Goal: Information Seeking & Learning: Check status

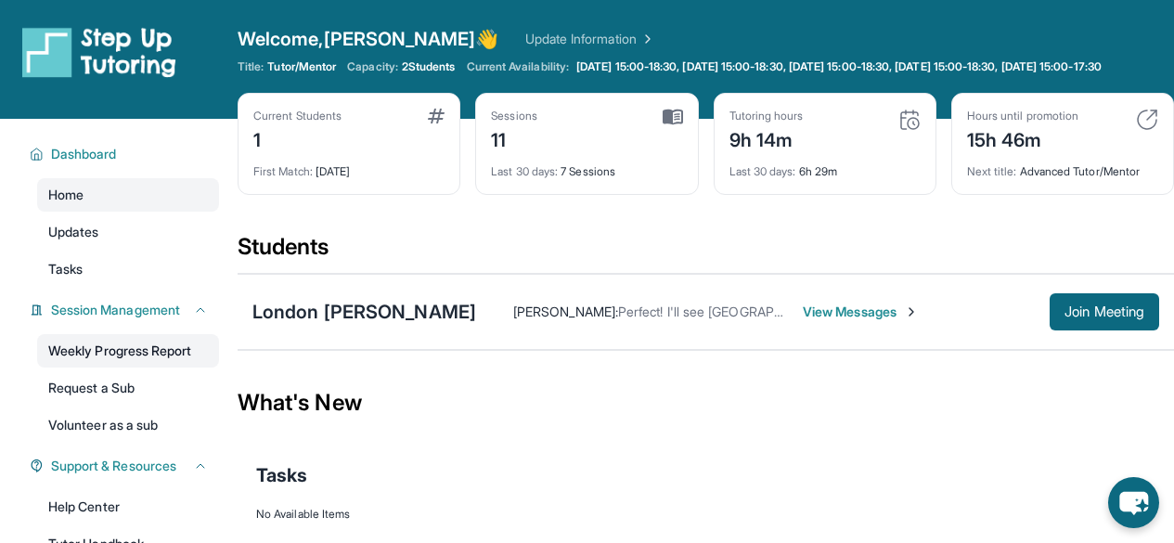
click at [122, 361] on link "Weekly Progress Report" at bounding box center [128, 350] width 182 height 33
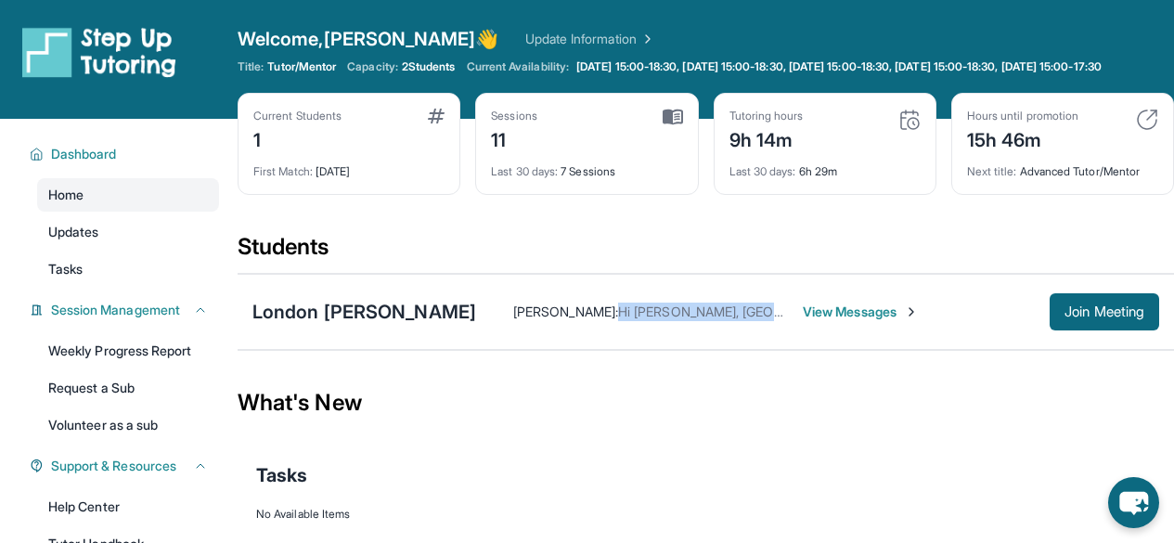
drag, startPoint x: 542, startPoint y: 327, endPoint x: 702, endPoint y: 329, distance: 159.7
copy span "Hi Meaghan, London did r"
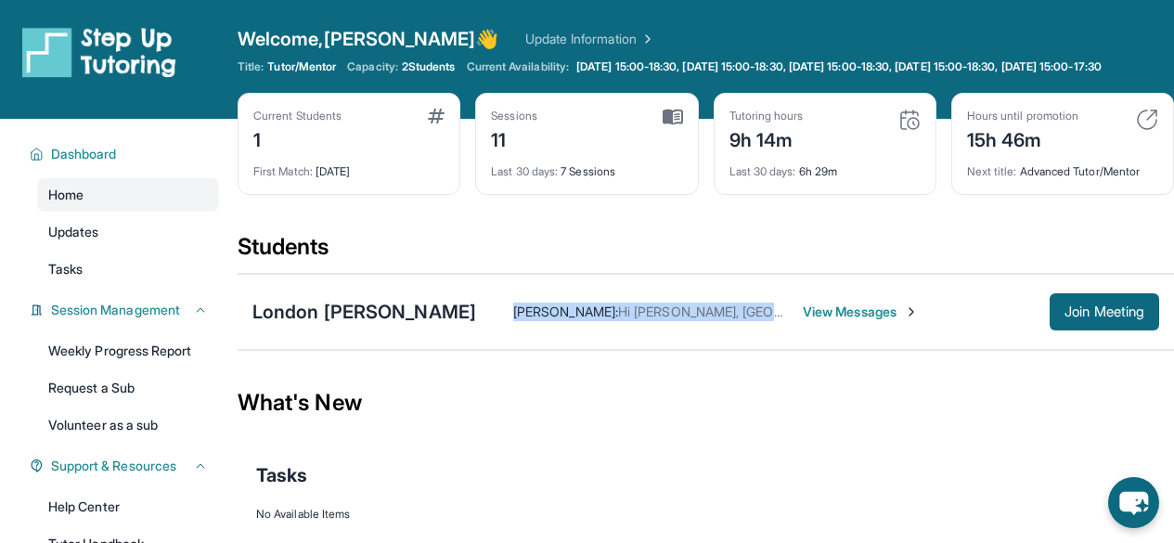
click at [803, 321] on span "View Messages" at bounding box center [861, 312] width 116 height 19
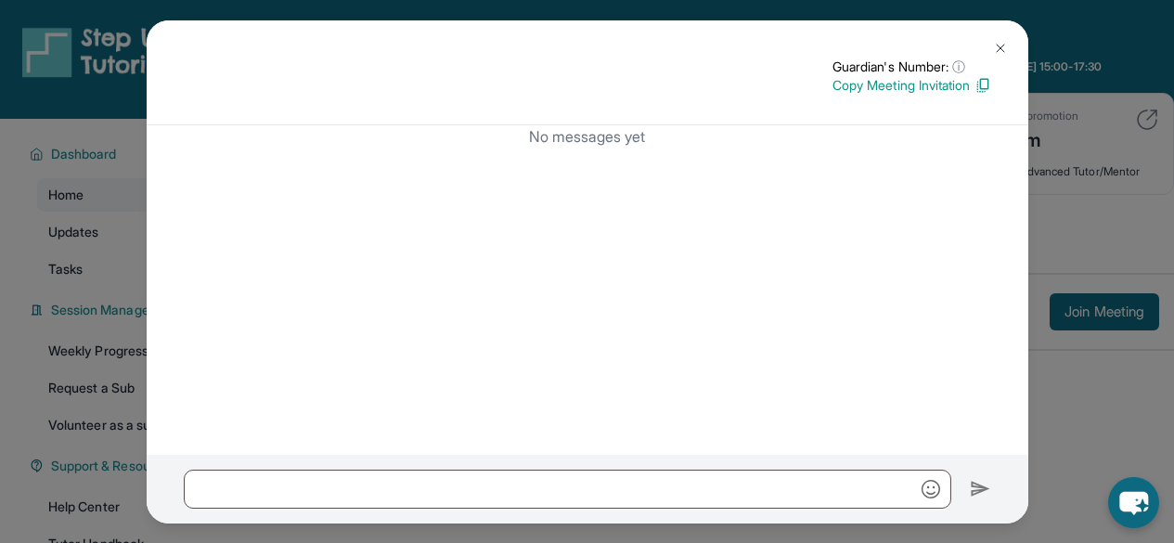
click at [1003, 56] on button at bounding box center [1000, 48] width 37 height 37
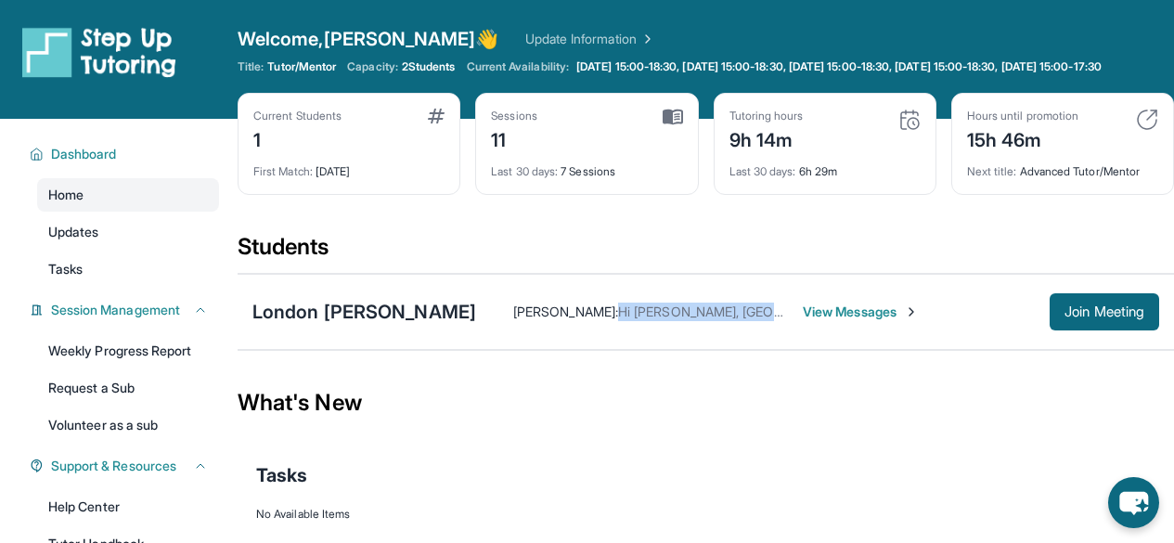
drag, startPoint x: 541, startPoint y: 328, endPoint x: 706, endPoint y: 326, distance: 164.3
click at [706, 321] on div "Andrew Sanchez : Hi Meaghan, London did really well this week! We continued to …" at bounding box center [763, 312] width 574 height 19
copy span "Hi Meaghan, London did re"
click at [623, 307] on div "London Nichols Andrew Sanchez : Hi Meaghan, London did really well this week! W…" at bounding box center [706, 312] width 937 height 76
